Goal: Information Seeking & Learning: Compare options

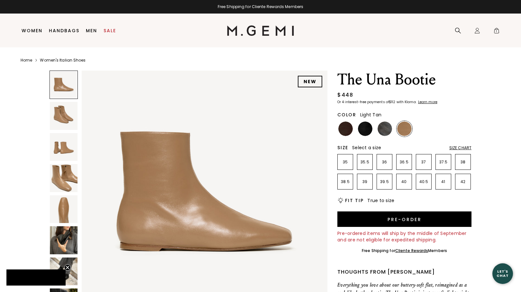
click at [61, 269] on body "in available credit Go Back Skip to content Free Shipping for Cliente Rewards M…" at bounding box center [260, 146] width 521 height 292
click at [388, 126] on img at bounding box center [385, 128] width 14 height 14
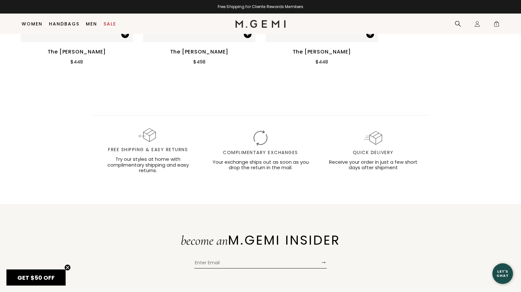
scroll to position [1346, 0]
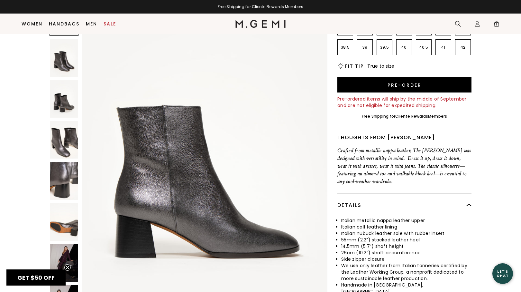
scroll to position [146, 0]
click at [63, 243] on img at bounding box center [64, 262] width 28 height 38
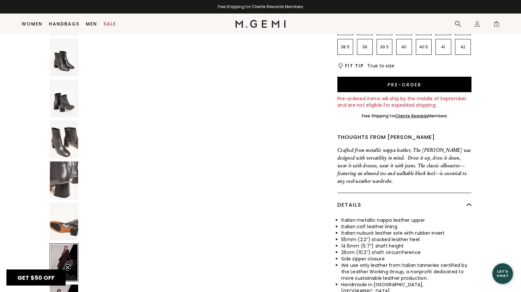
scroll to position [2001, 0]
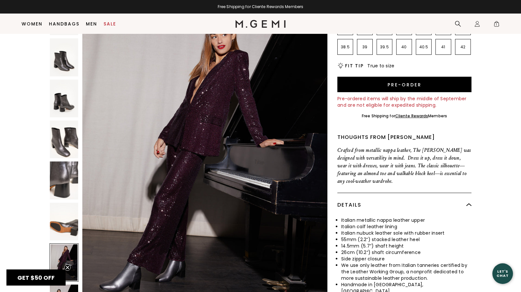
click at [65, 202] on img at bounding box center [64, 221] width 28 height 38
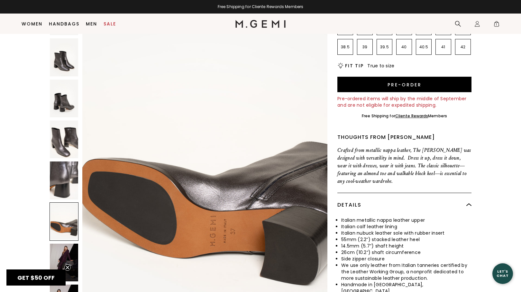
click at [67, 161] on img at bounding box center [64, 180] width 28 height 38
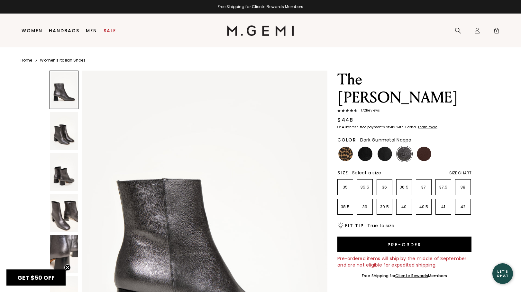
scroll to position [0, 0]
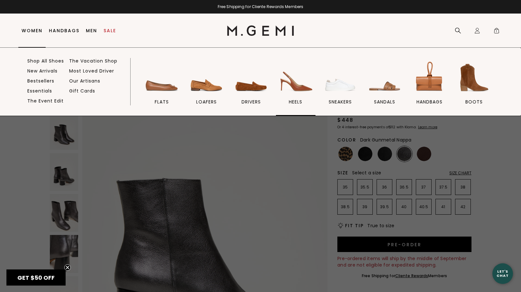
click at [298, 87] on img at bounding box center [296, 78] width 36 height 36
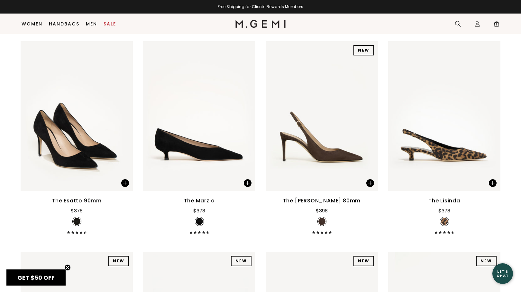
scroll to position [86, 0]
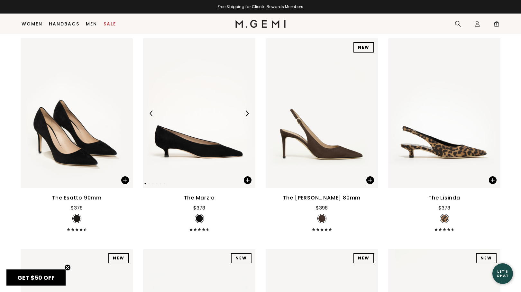
click at [217, 160] on img at bounding box center [199, 113] width 112 height 150
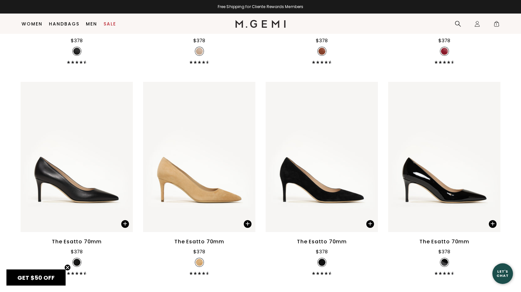
scroll to position [1517, 0]
click at [88, 202] on img at bounding box center [77, 156] width 112 height 150
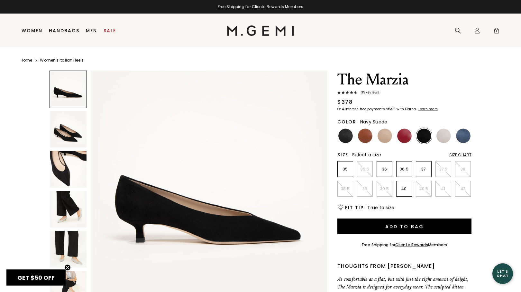
click at [467, 139] on img at bounding box center [463, 135] width 14 height 14
